Goal: Information Seeking & Learning: Learn about a topic

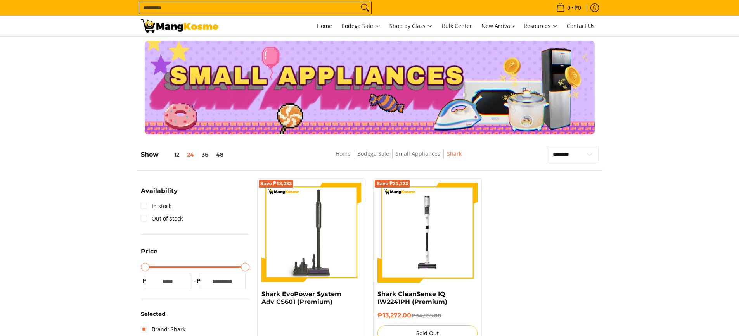
click at [347, 7] on input "Search..." at bounding box center [249, 8] width 220 height 12
type input "**"
click at [359, 2] on button "Search" at bounding box center [365, 8] width 12 height 12
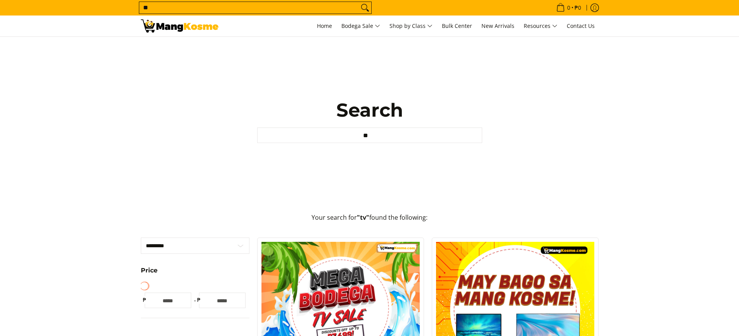
click at [243, 10] on input "**" at bounding box center [249, 8] width 220 height 12
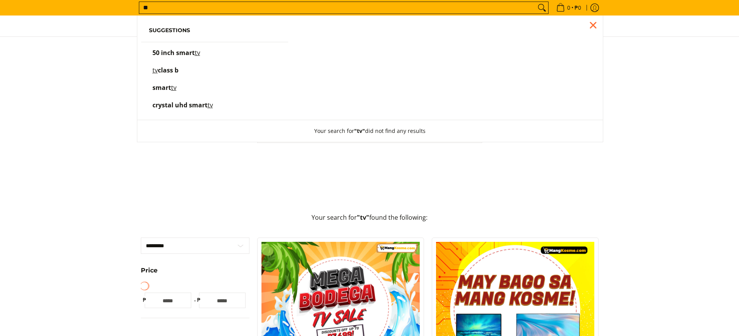
click at [199, 51] on mark "tv" at bounding box center [197, 52] width 5 height 9
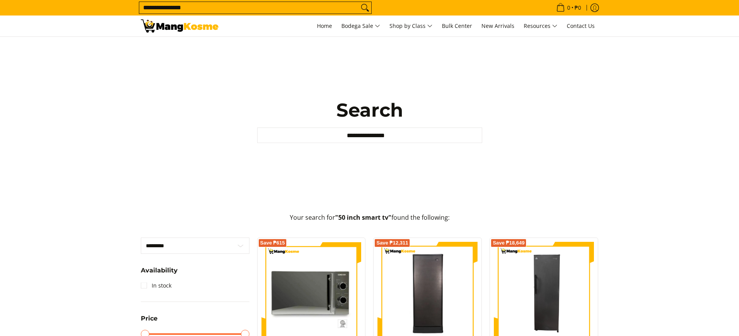
click at [400, 138] on input "**********" at bounding box center [369, 136] width 225 height 16
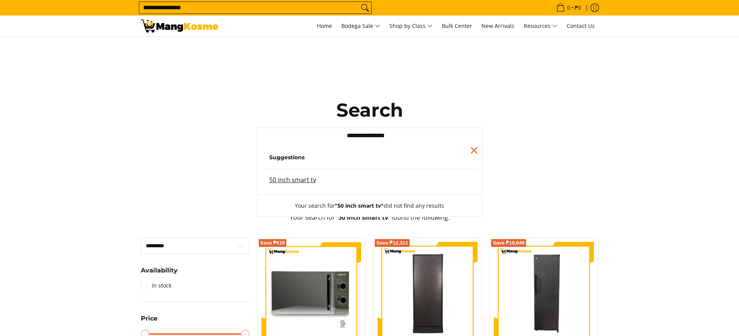
click at [281, 180] on mark "50 inch smart tv" at bounding box center [292, 180] width 47 height 9
drag, startPoint x: 364, startPoint y: 139, endPoint x: 339, endPoint y: 141, distance: 25.0
click at [339, 141] on input "**********" at bounding box center [369, 136] width 225 height 16
type input "********"
click at [287, 195] on button "Your search for "50 inch smart tv" did not find any results" at bounding box center [369, 206] width 165 height 22
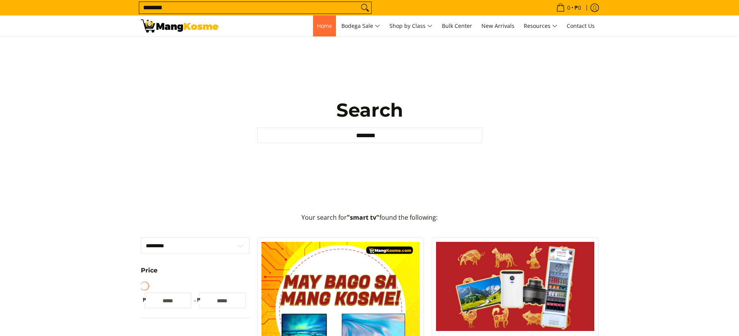
click at [323, 26] on span "Home" at bounding box center [324, 25] width 15 height 7
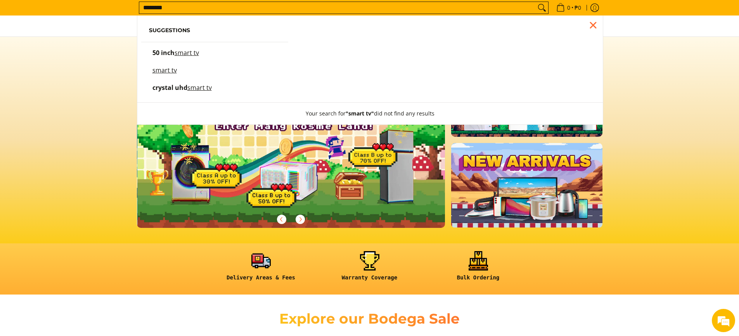
scroll to position [0, 308]
type input "********"
click at [183, 53] on mark "smart tv" at bounding box center [187, 52] width 24 height 9
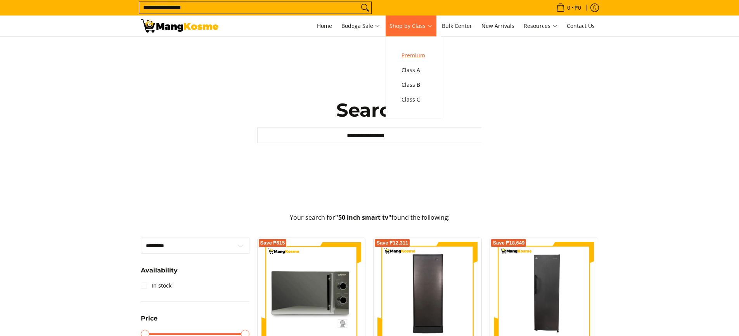
click at [416, 54] on span "Premium" at bounding box center [414, 56] width 24 height 10
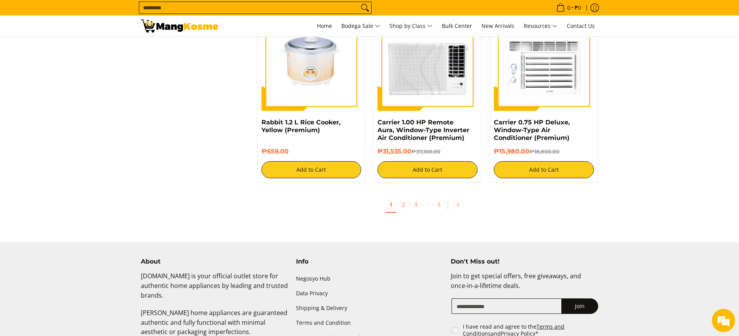
scroll to position [1559, 0]
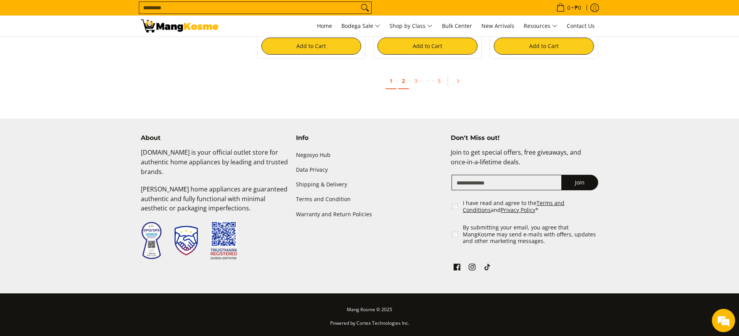
click at [402, 84] on link "2" at bounding box center [403, 81] width 11 height 16
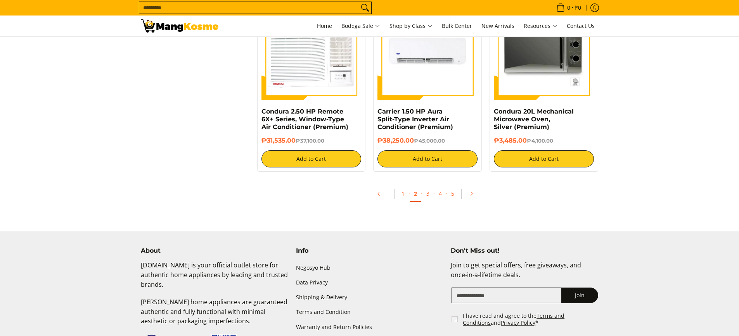
scroll to position [1513, 0]
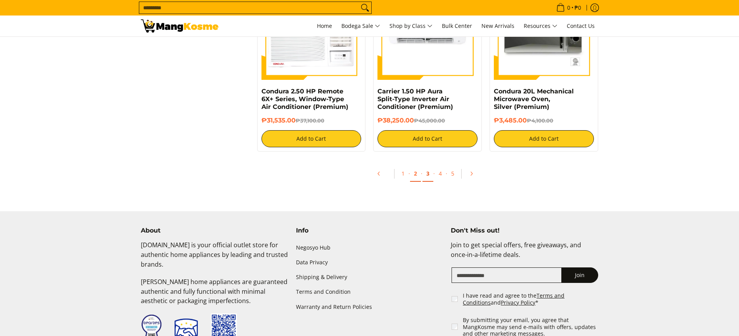
click at [425, 173] on link "3" at bounding box center [428, 174] width 11 height 16
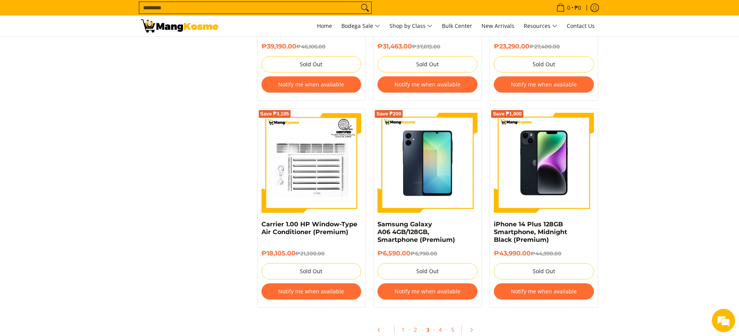
scroll to position [1552, 0]
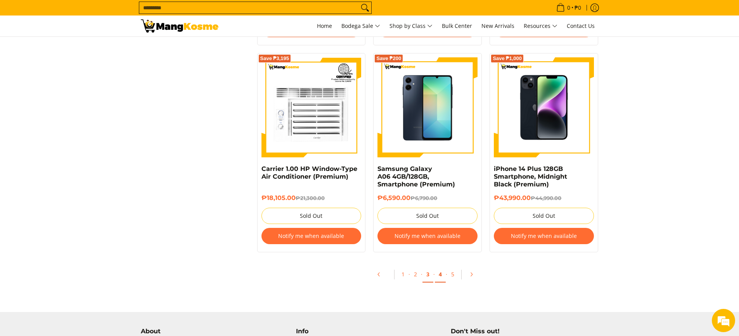
click at [438, 267] on link "4" at bounding box center [440, 275] width 11 height 16
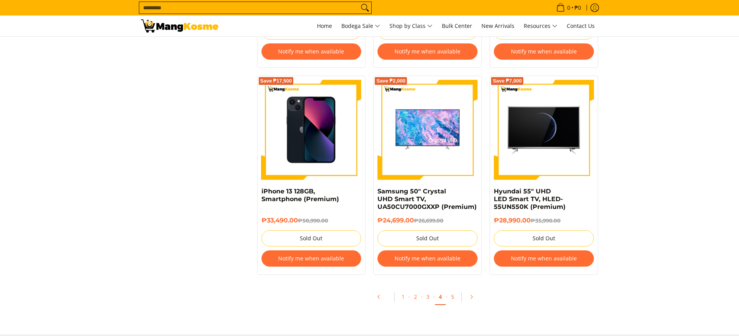
scroll to position [1552, 0]
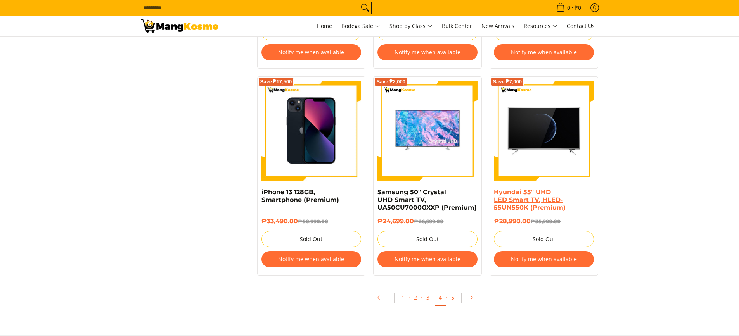
click at [548, 201] on link "Hyundai 55" UHD LED Smart TV, HLED-55UN550K (Premium)" at bounding box center [530, 200] width 72 height 23
click at [449, 290] on link "5" at bounding box center [452, 298] width 11 height 16
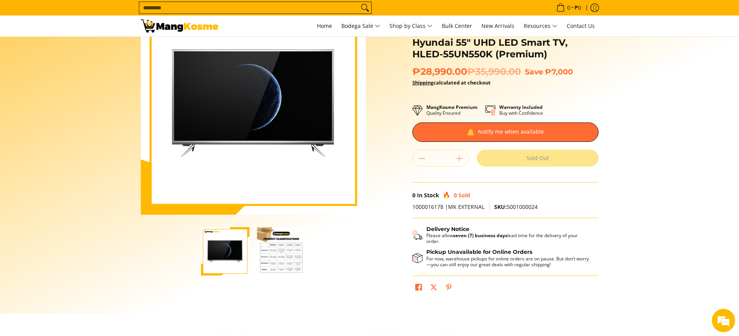
scroll to position [78, 0]
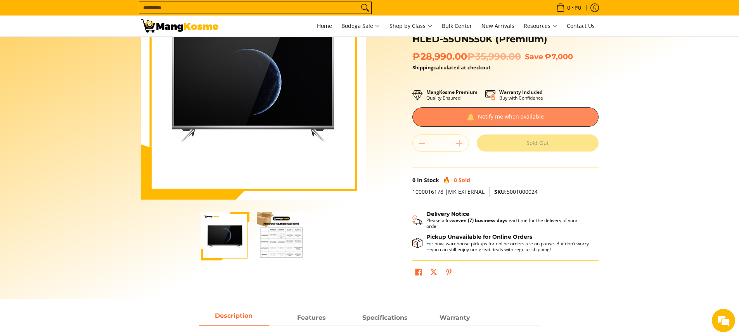
click at [488, 117] on div at bounding box center [505, 116] width 186 height 19
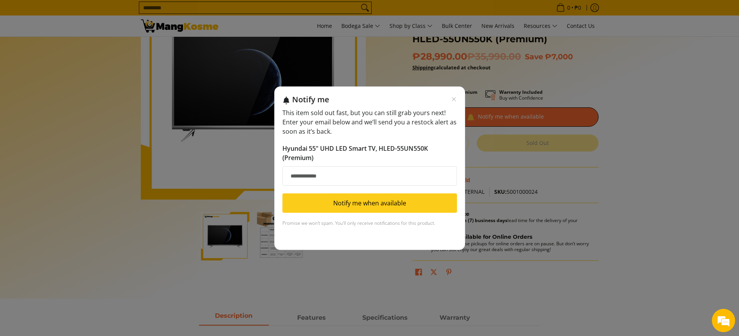
click at [381, 171] on input "Email address" at bounding box center [369, 175] width 175 height 19
click at [604, 211] on div "Notify me This item sold out fast, but you can still grab yours next! Enter you…" at bounding box center [369, 168] width 739 height 336
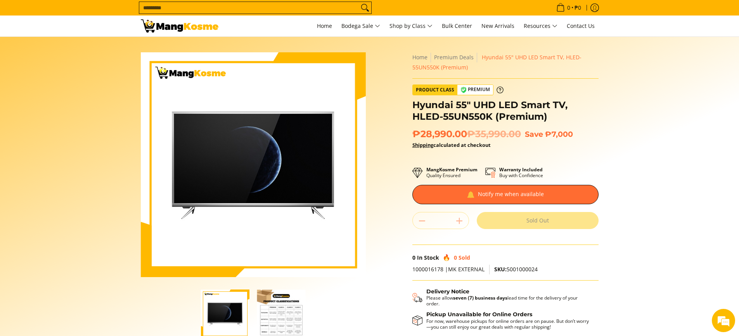
scroll to position [0, 0]
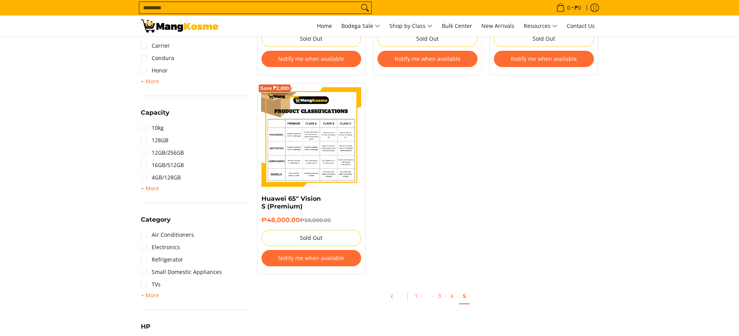
click at [327, 157] on img at bounding box center [312, 137] width 100 height 100
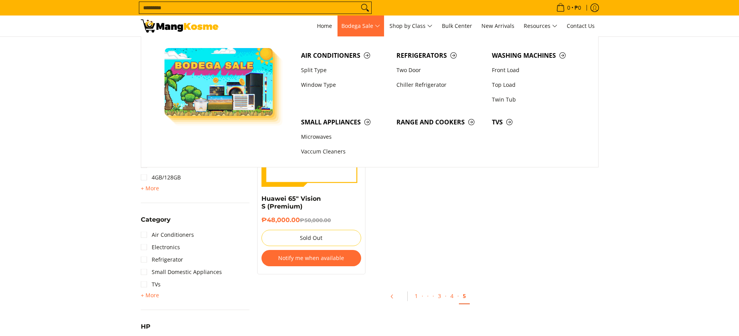
click at [374, 24] on span "Bodega Sale" at bounding box center [360, 26] width 39 height 10
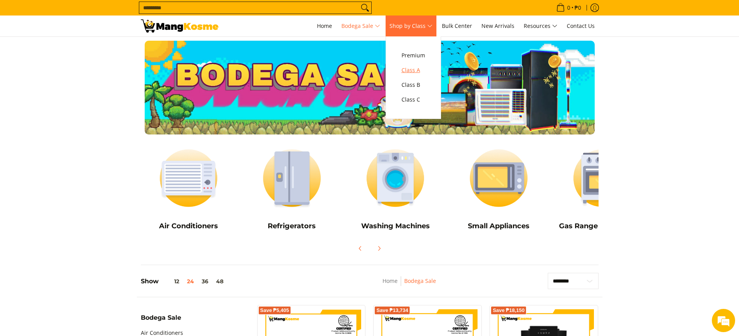
click at [419, 68] on span "Class A" at bounding box center [414, 71] width 24 height 10
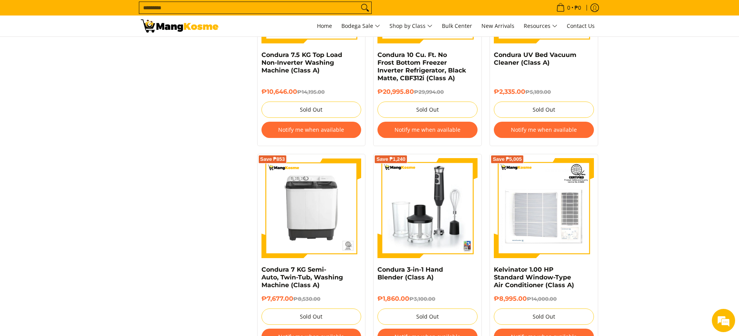
scroll to position [1552, 0]
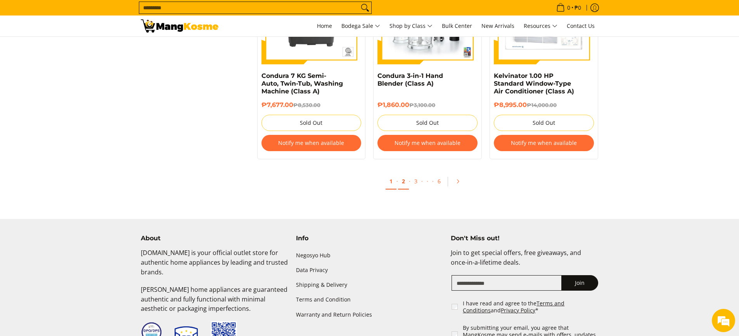
click at [400, 181] on link "2" at bounding box center [403, 182] width 11 height 16
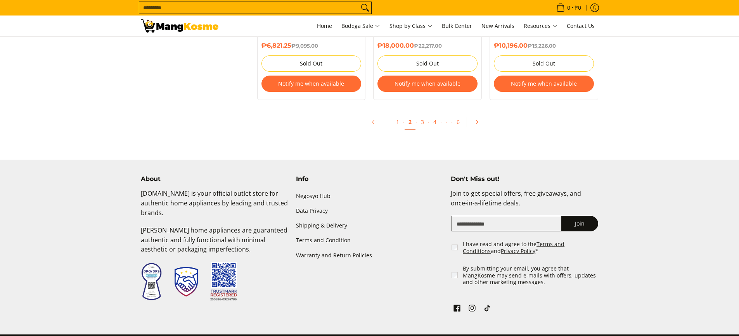
scroll to position [1746, 0]
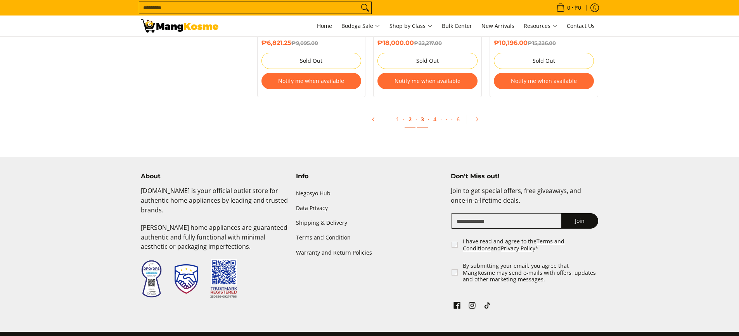
click at [423, 120] on link "3" at bounding box center [422, 120] width 11 height 16
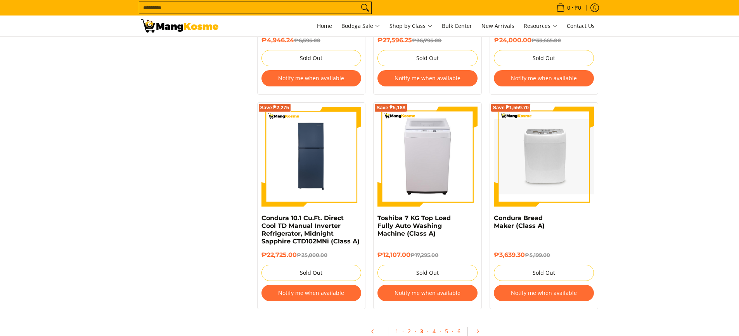
scroll to position [1668, 0]
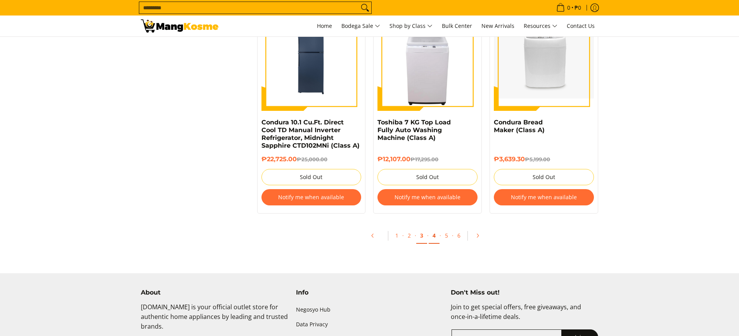
click at [434, 228] on link "4" at bounding box center [434, 236] width 11 height 16
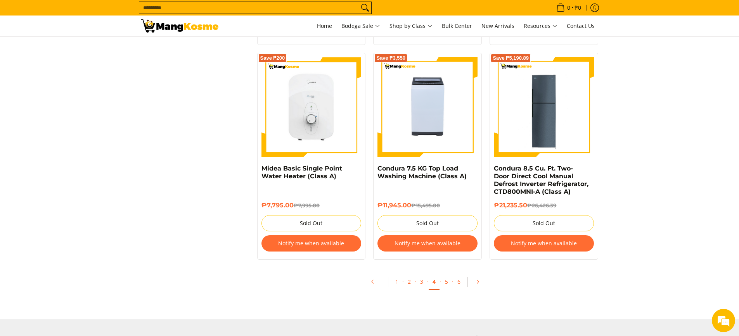
scroll to position [1785, 0]
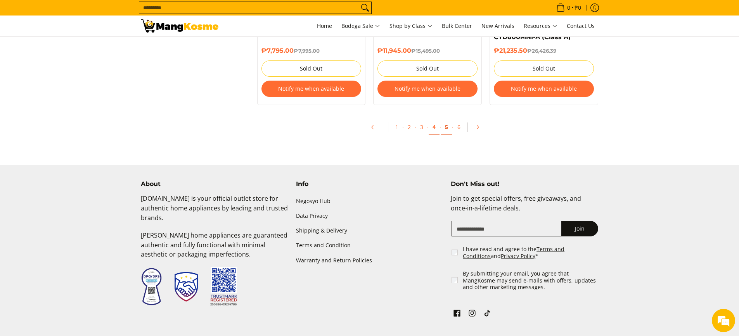
click at [446, 128] on link "5" at bounding box center [446, 128] width 11 height 16
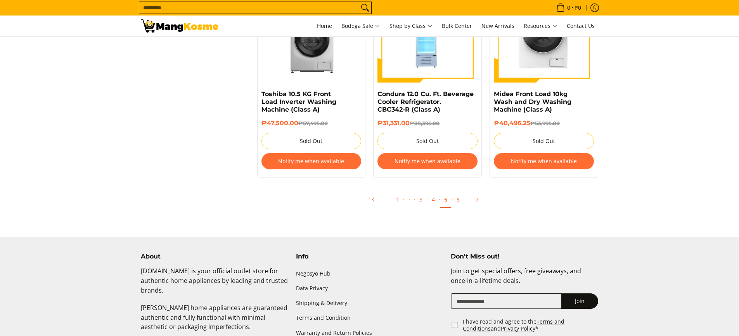
scroll to position [1746, 0]
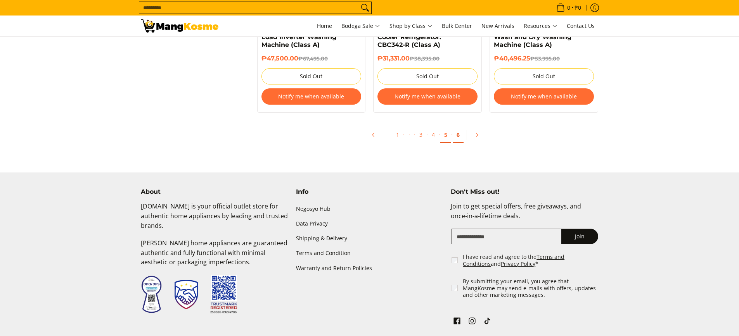
click at [455, 138] on link "6" at bounding box center [458, 135] width 11 height 16
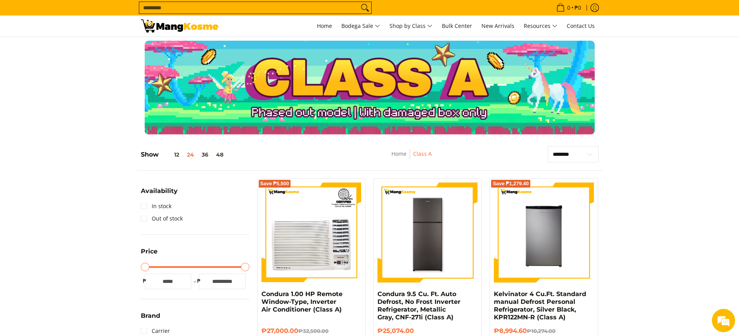
click at [245, 8] on input "Search..." at bounding box center [249, 8] width 220 height 12
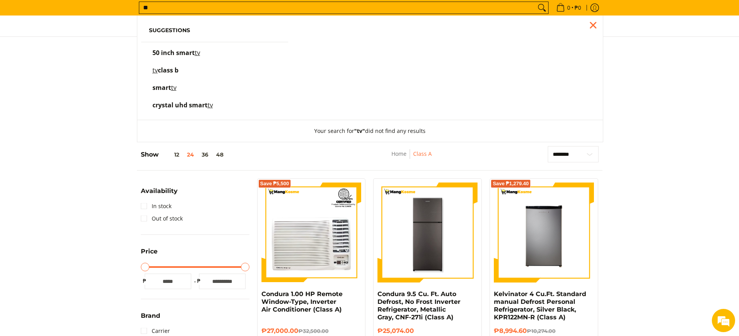
type input "**"
click at [536, 2] on button "Search" at bounding box center [542, 8] width 12 height 12
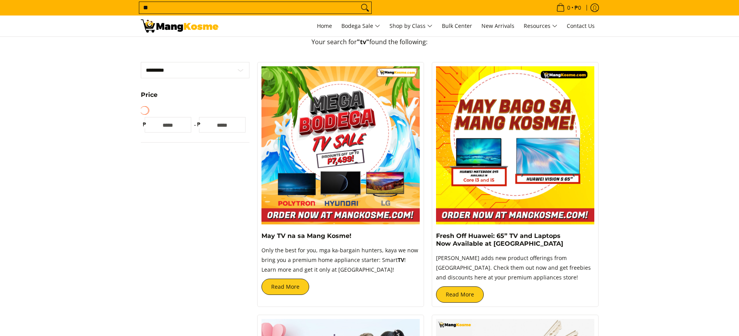
scroll to position [272, 0]
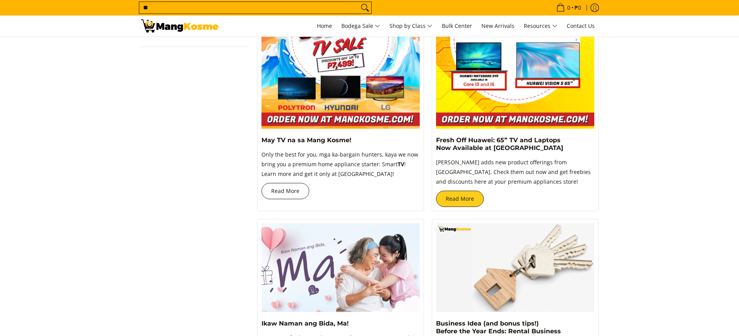
click at [294, 189] on link "Read More" at bounding box center [286, 191] width 48 height 16
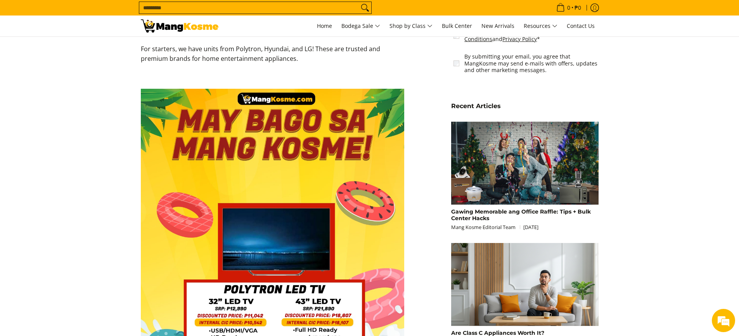
scroll to position [582, 0]
